Goal: Find specific page/section: Find specific page/section

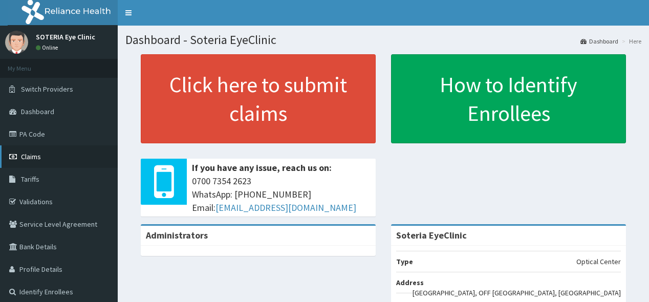
click at [35, 160] on span "Claims" at bounding box center [31, 156] width 20 height 9
click at [30, 159] on span "Claims" at bounding box center [31, 156] width 20 height 9
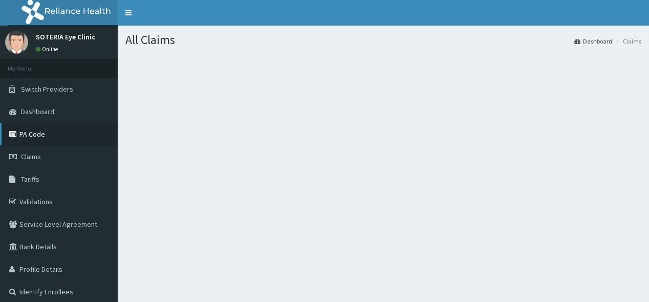
click at [43, 132] on link "PA Code" at bounding box center [59, 134] width 118 height 23
